Goal: Check status: Check status

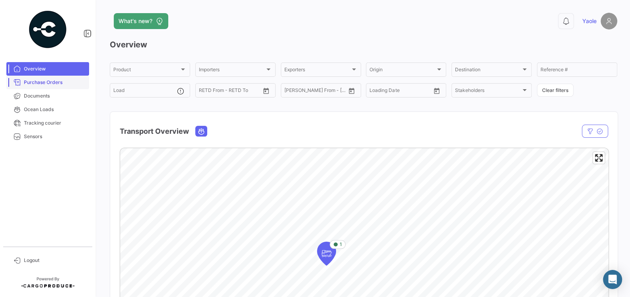
click at [54, 80] on span "Purchase Orders" at bounding box center [55, 82] width 62 height 7
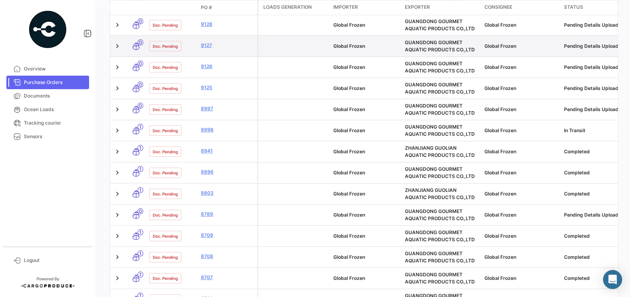
scroll to position [187, 0]
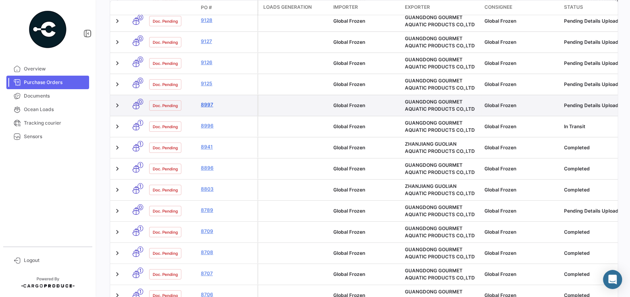
click at [207, 105] on link "8997" at bounding box center [227, 104] width 53 height 7
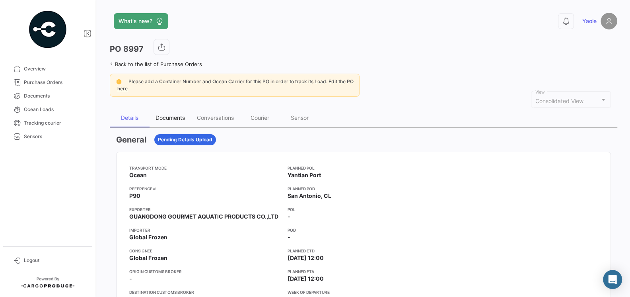
click at [171, 117] on div "Documents" at bounding box center [169, 117] width 29 height 7
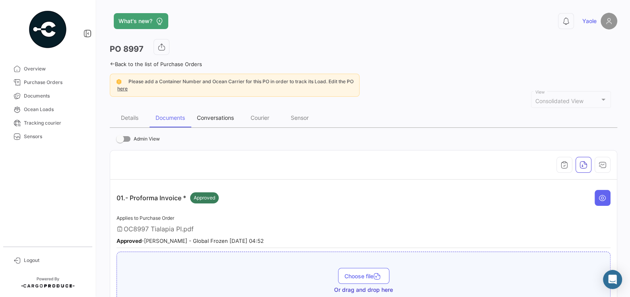
click at [224, 111] on div "Conversations" at bounding box center [215, 117] width 49 height 19
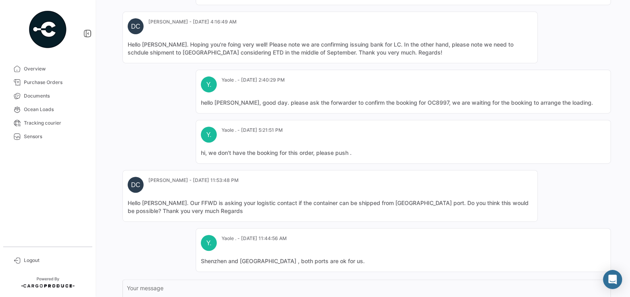
scroll to position [314, 0]
